Goal: Use online tool/utility: Use online tool/utility

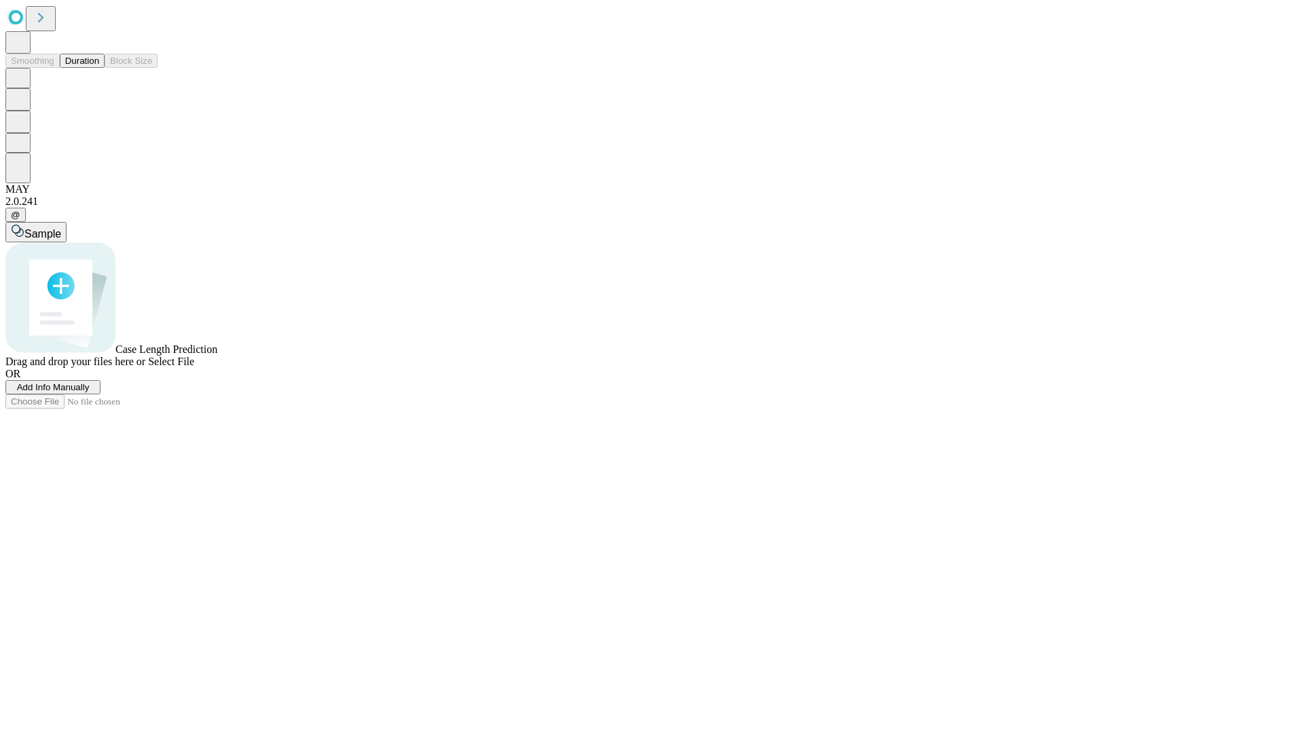
click at [99, 68] on button "Duration" at bounding box center [82, 61] width 45 height 14
click at [194, 367] on span "Select File" at bounding box center [171, 362] width 46 height 12
